Goal: Entertainment & Leisure: Consume media (video, audio)

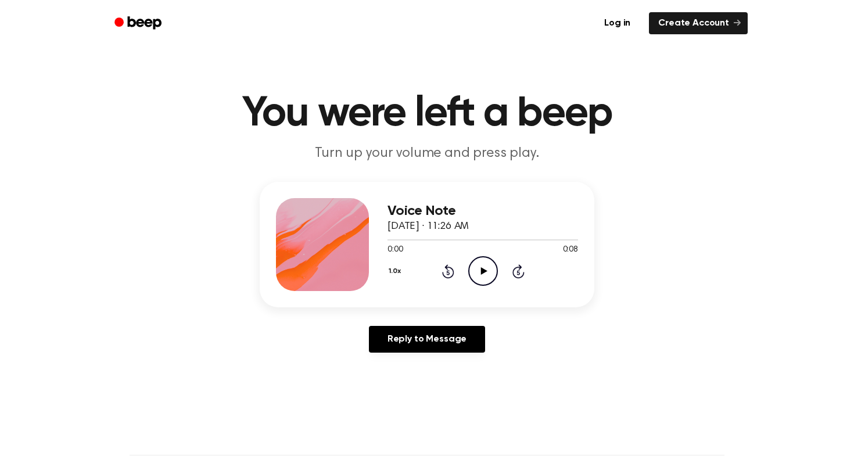
click at [473, 271] on icon "Play Audio" at bounding box center [483, 271] width 30 height 30
click at [472, 270] on icon "Play Audio" at bounding box center [483, 271] width 30 height 30
click at [480, 266] on icon "Play Audio" at bounding box center [483, 271] width 30 height 30
click at [490, 271] on icon "Play Audio" at bounding box center [483, 271] width 30 height 30
click at [474, 264] on icon "Play Audio" at bounding box center [483, 271] width 30 height 30
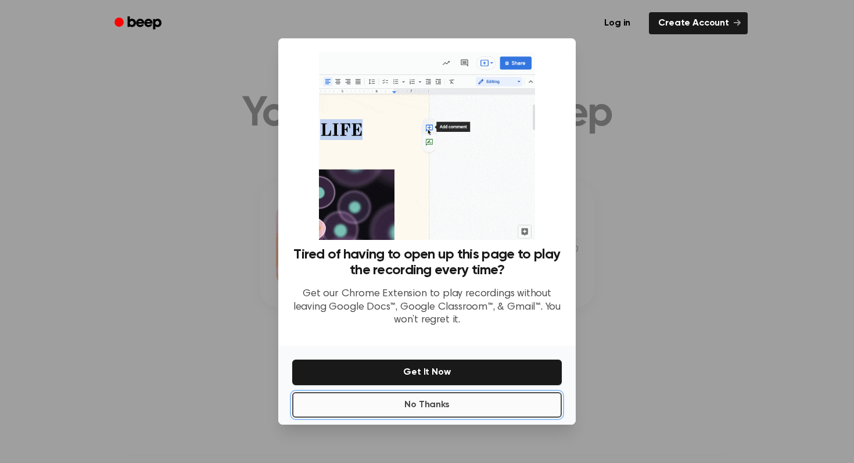
click at [482, 404] on button "No Thanks" at bounding box center [427, 405] width 270 height 26
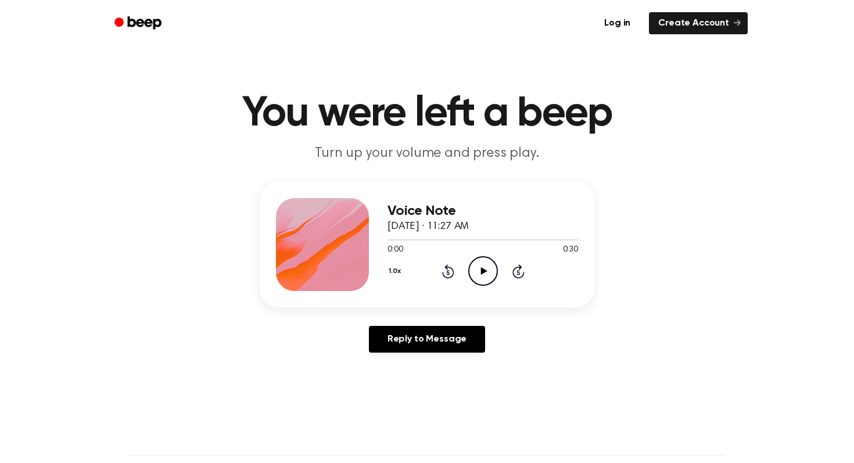
click at [477, 276] on icon "Play Audio" at bounding box center [483, 271] width 30 height 30
click at [481, 282] on icon "Play Audio" at bounding box center [483, 271] width 30 height 30
click at [484, 276] on icon "Play Audio" at bounding box center [483, 271] width 30 height 30
click at [481, 269] on icon at bounding box center [484, 271] width 6 height 8
click at [491, 279] on icon "Play Audio" at bounding box center [483, 271] width 30 height 30
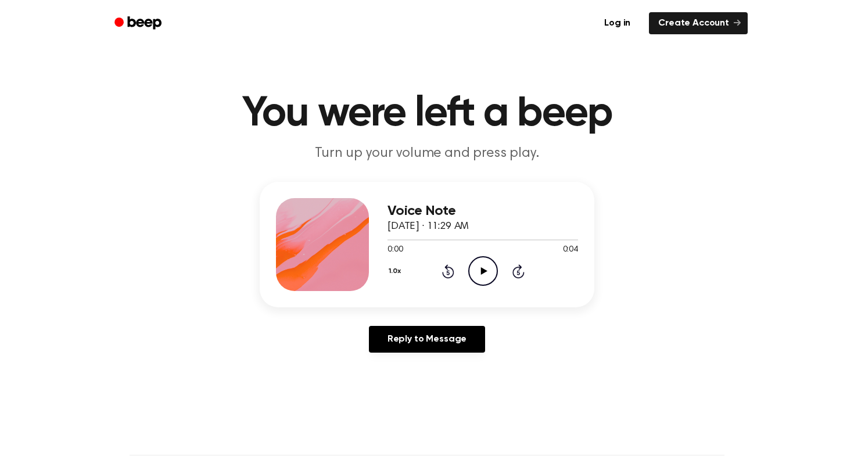
click at [475, 266] on icon "Play Audio" at bounding box center [483, 271] width 30 height 30
click at [480, 269] on icon "Play Audio" at bounding box center [483, 271] width 30 height 30
click at [479, 262] on icon "Play Audio" at bounding box center [483, 271] width 30 height 30
click at [488, 271] on icon "Play Audio" at bounding box center [483, 271] width 30 height 30
click at [482, 271] on icon at bounding box center [484, 271] width 6 height 8
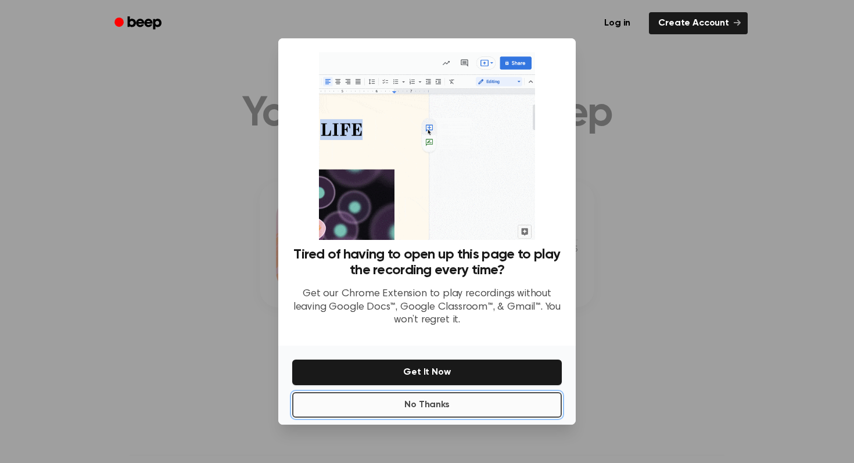
click at [459, 406] on button "No Thanks" at bounding box center [427, 405] width 270 height 26
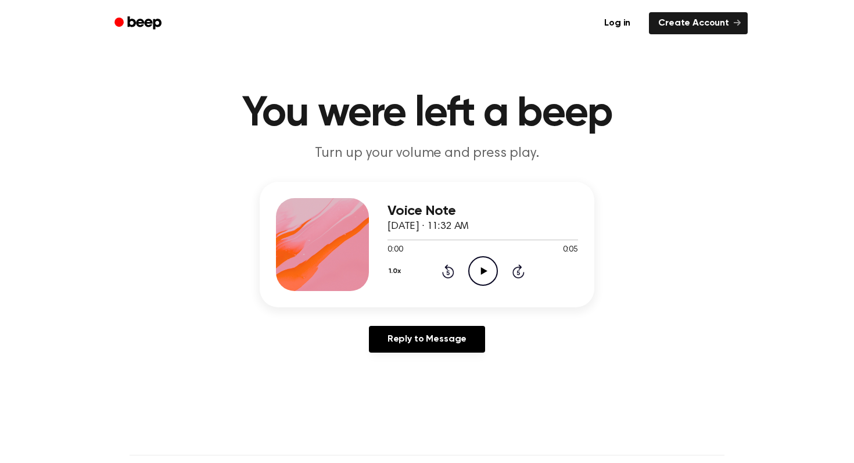
click at [478, 280] on icon "Play Audio" at bounding box center [483, 271] width 30 height 30
